Goal: Transaction & Acquisition: Purchase product/service

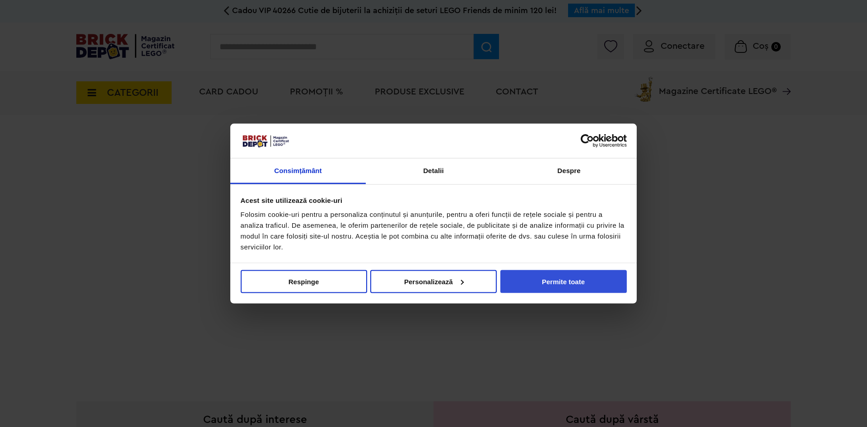
click at [555, 279] on button "Permite toate" at bounding box center [564, 281] width 126 height 23
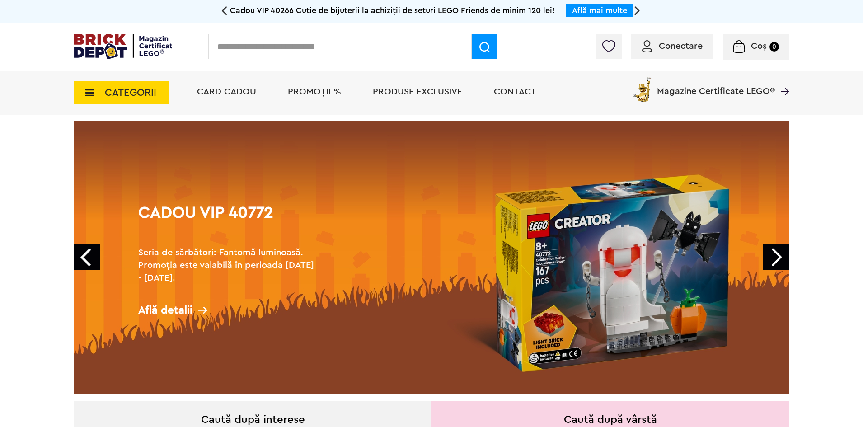
click at [767, 257] on link "Next" at bounding box center [776, 257] width 26 height 26
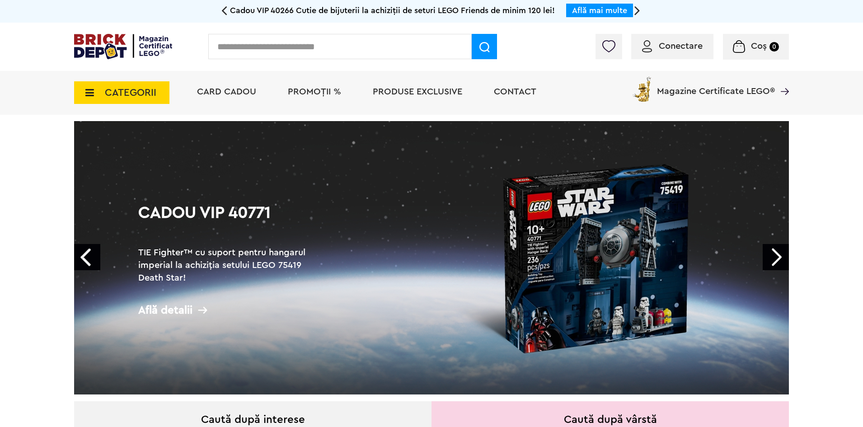
click at [767, 257] on link "Next" at bounding box center [776, 257] width 26 height 26
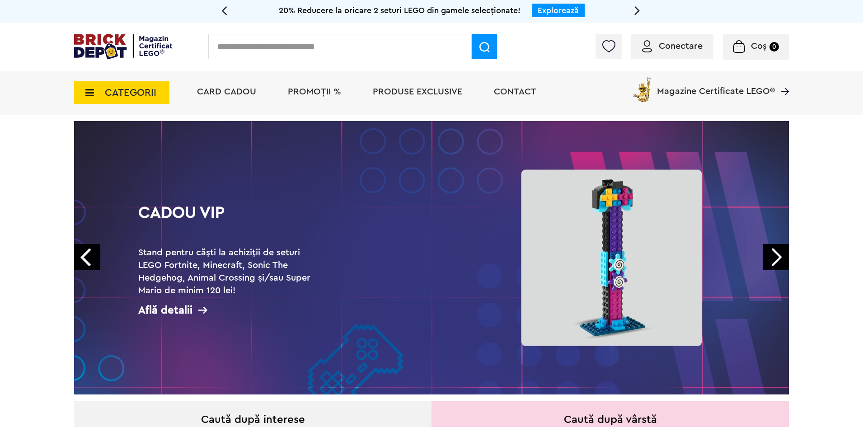
click at [767, 257] on link "Next" at bounding box center [776, 257] width 26 height 26
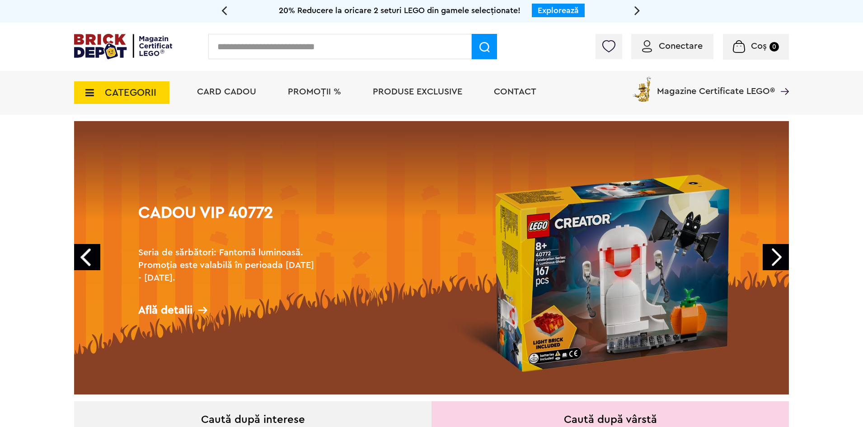
click at [767, 257] on link "Next" at bounding box center [776, 257] width 26 height 26
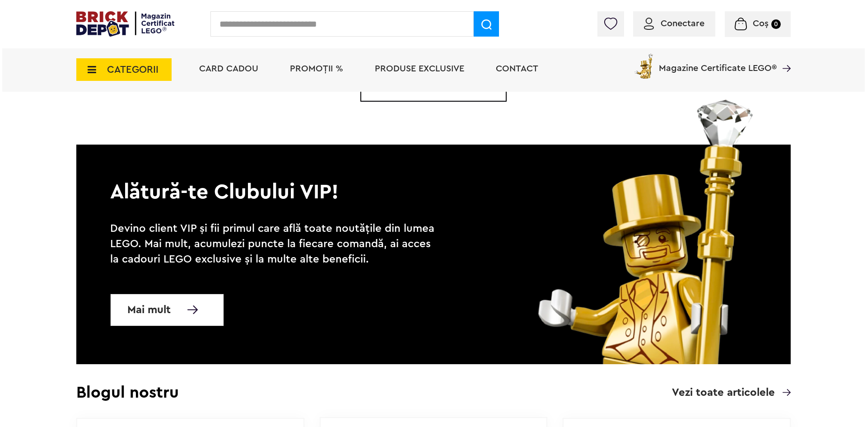
scroll to position [2756, 0]
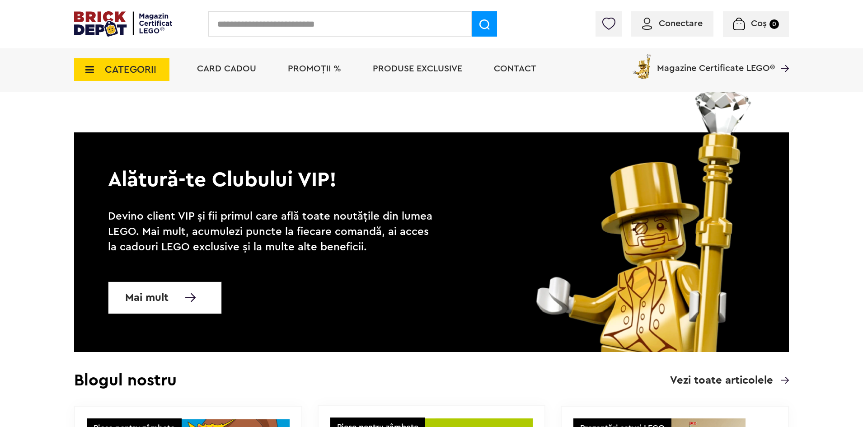
click at [298, 25] on input "text" at bounding box center [339, 23] width 263 height 25
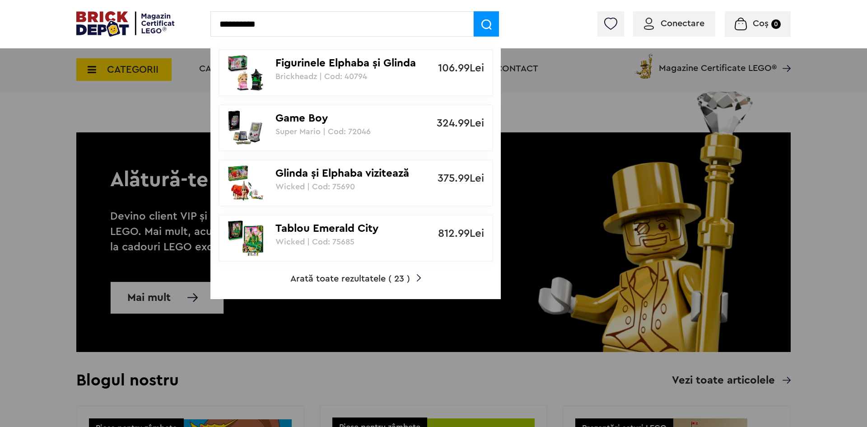
type input "**********"
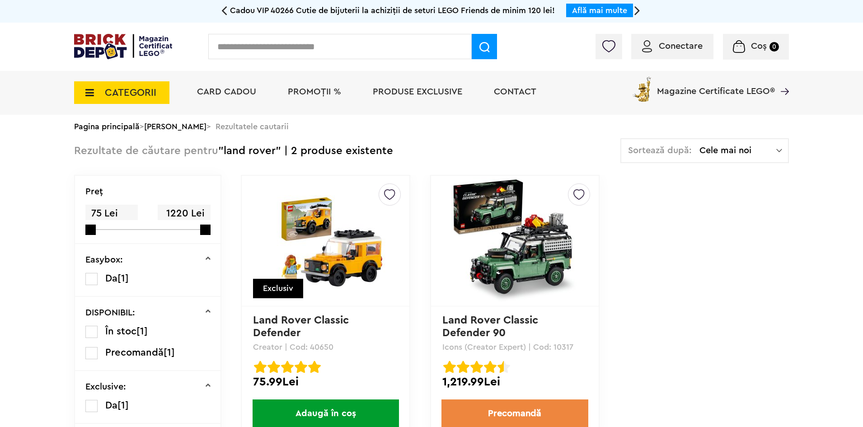
click at [537, 258] on img at bounding box center [514, 241] width 126 height 126
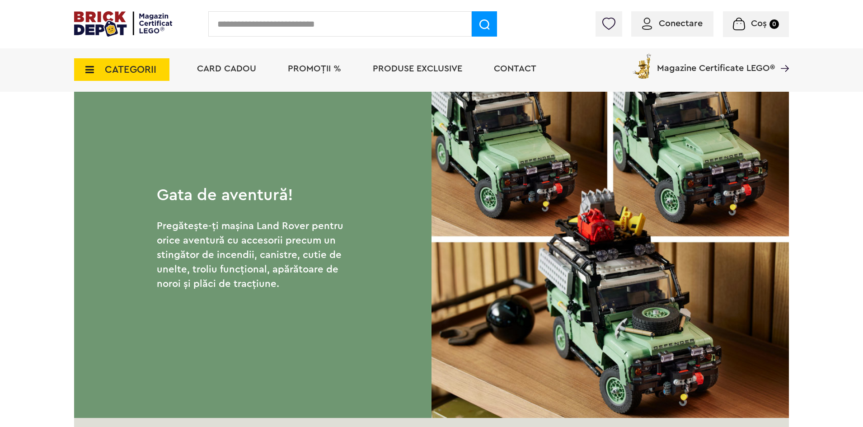
scroll to position [1032, 0]
